Goal: Task Accomplishment & Management: Use online tool/utility

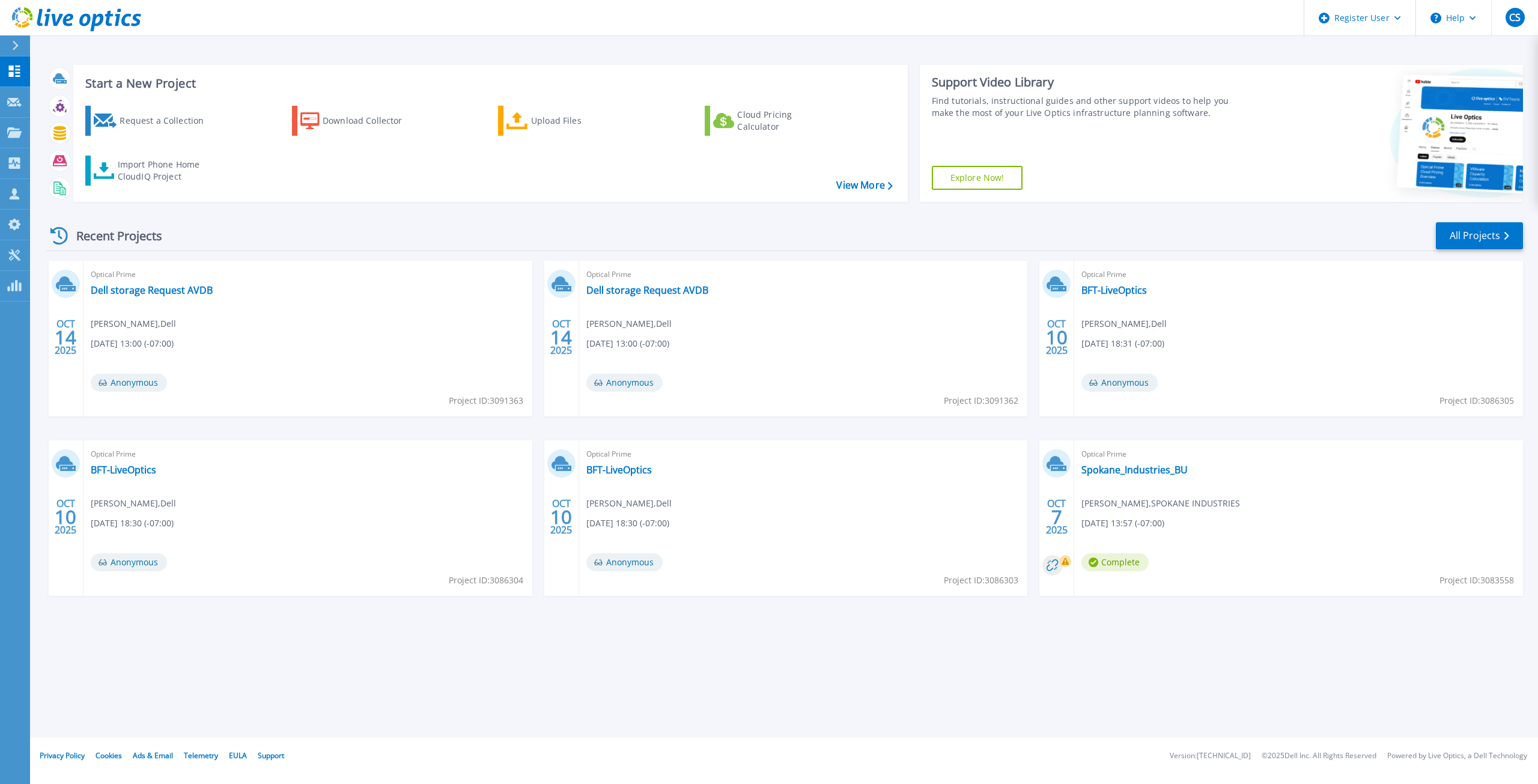
click at [19, 42] on div at bounding box center [20, 45] width 19 height 20
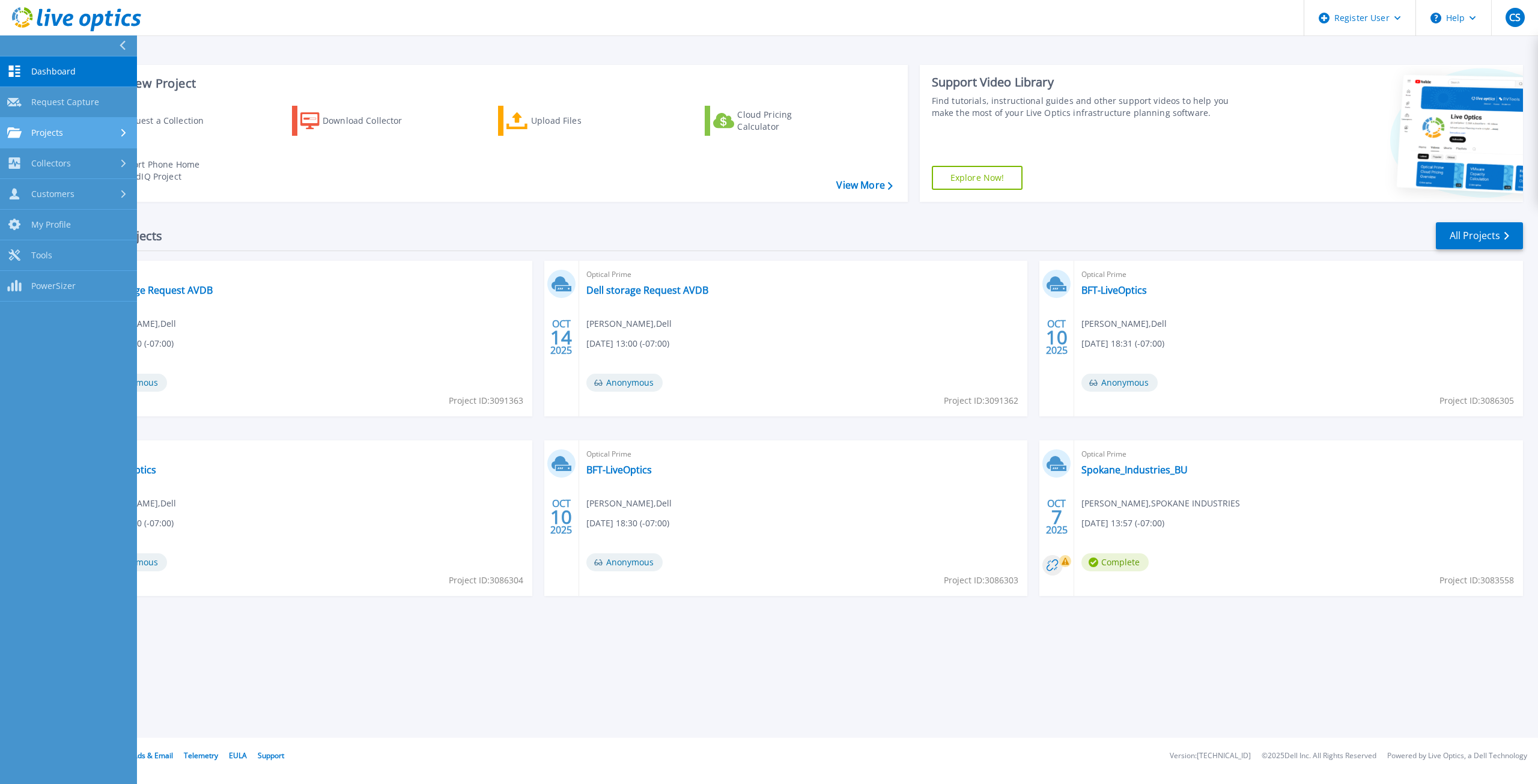
click at [66, 128] on div "Projects" at bounding box center [68, 133] width 123 height 11
click at [81, 162] on link "Search Projects" at bounding box center [69, 164] width 137 height 31
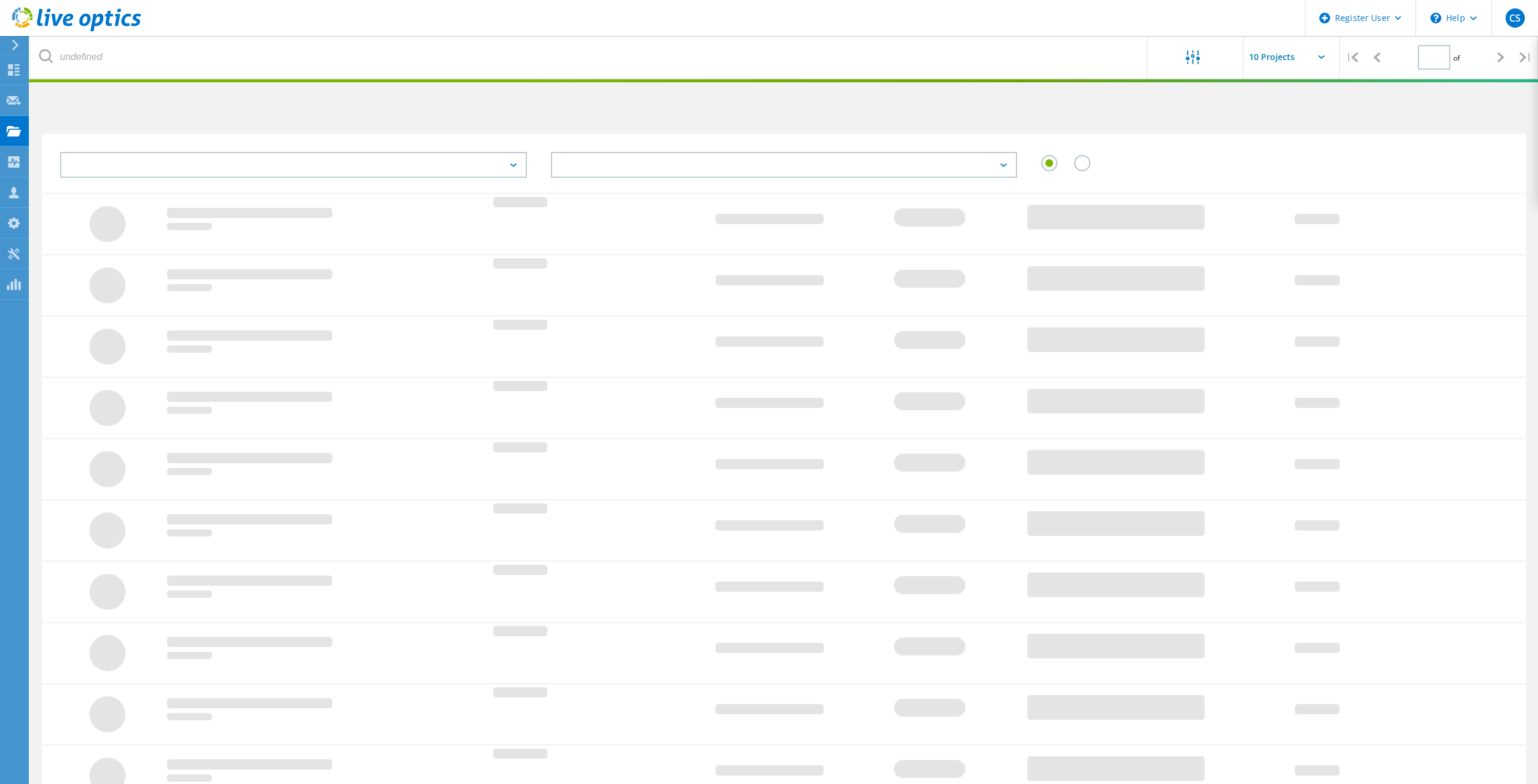
type input "1"
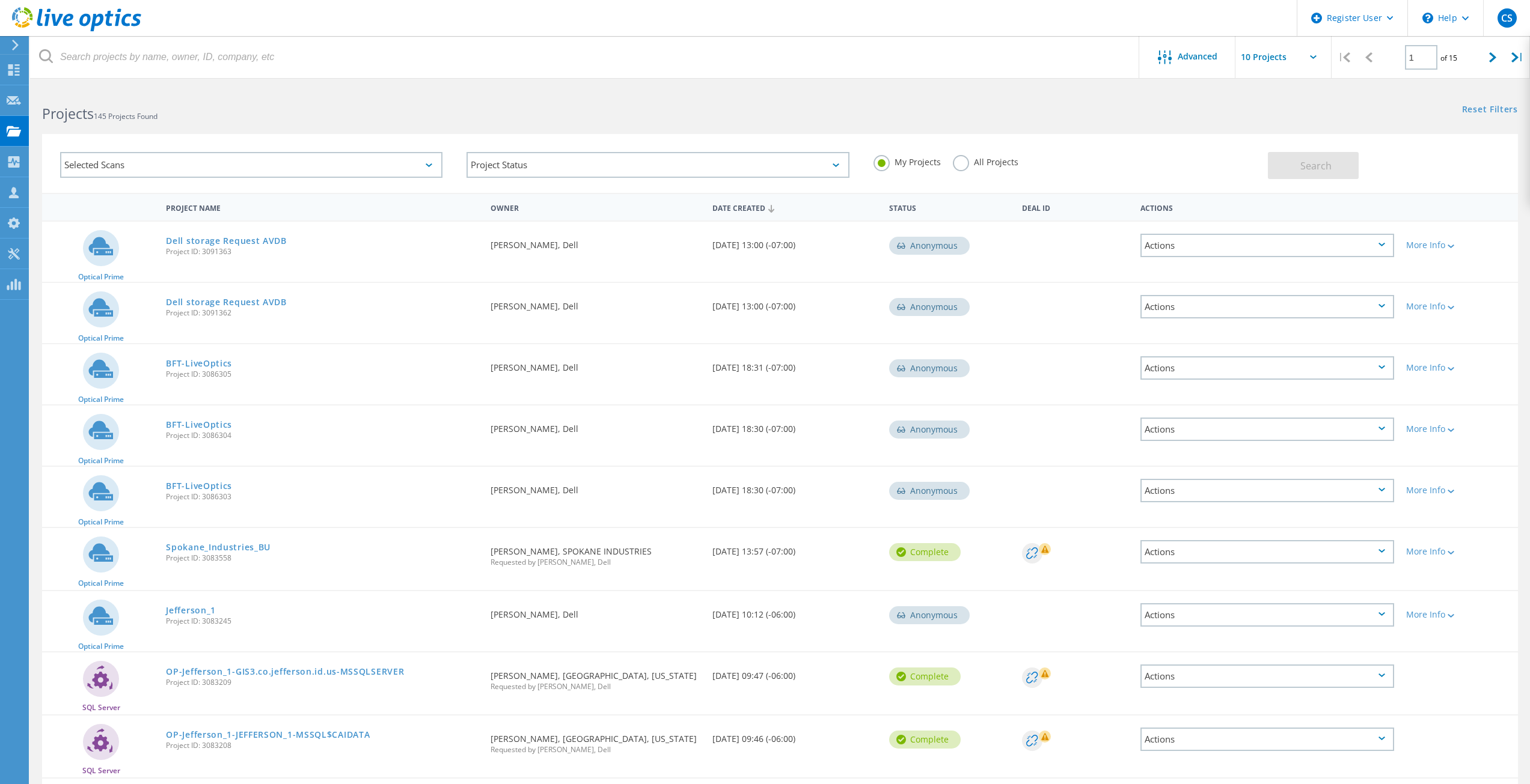
click at [962, 164] on label "All Projects" at bounding box center [986, 161] width 66 height 12
click at [0, 0] on input "All Projects" at bounding box center [0, 0] width 0 height 0
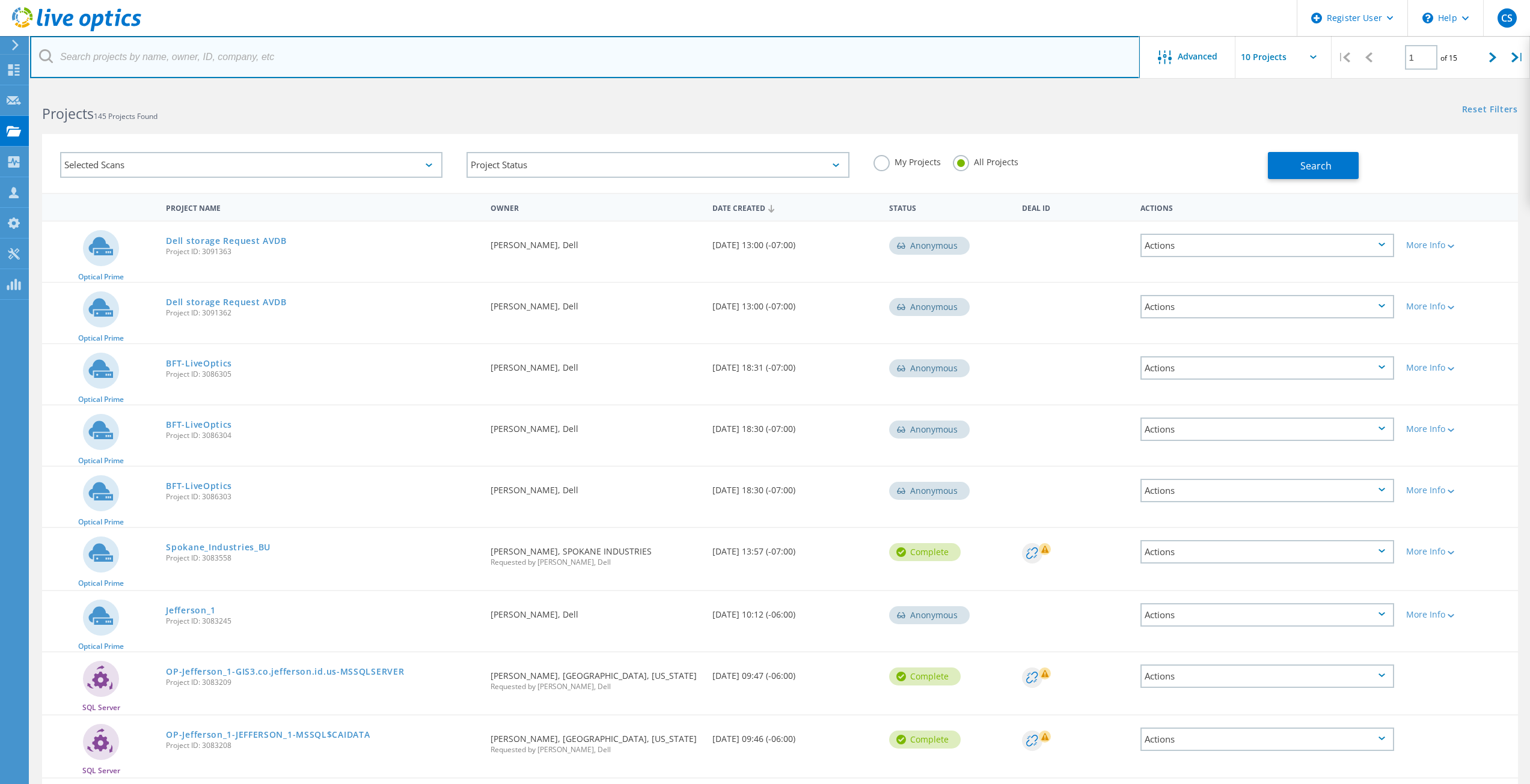
click at [791, 67] on input "text" at bounding box center [585, 56] width 1110 height 42
paste input "Doug@Holroyd.Co"
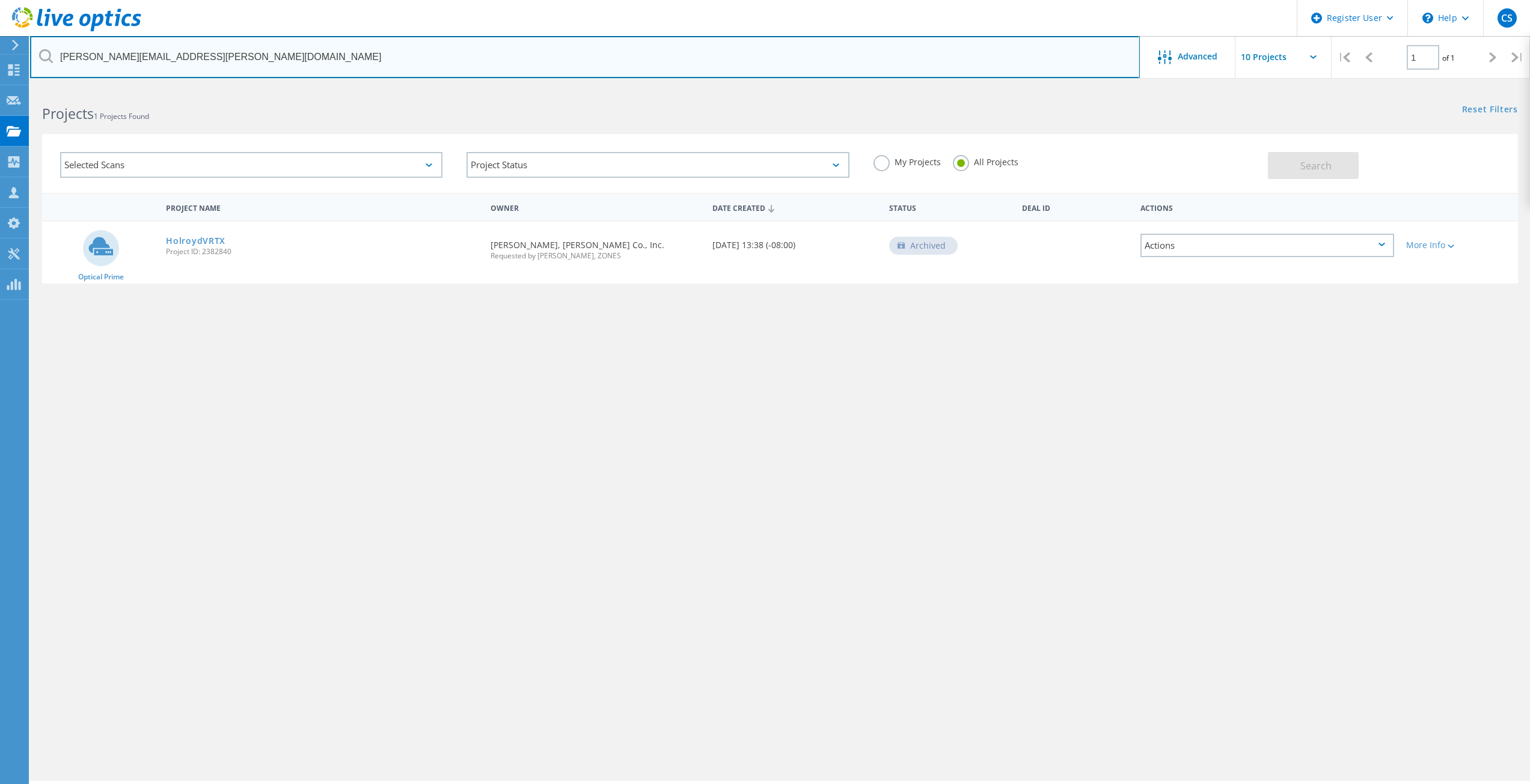
click at [83, 54] on input "Doug@Holroyd.Co" at bounding box center [585, 56] width 1110 height 42
type input "@Holroyd.Co"
